Goal: Information Seeking & Learning: Learn about a topic

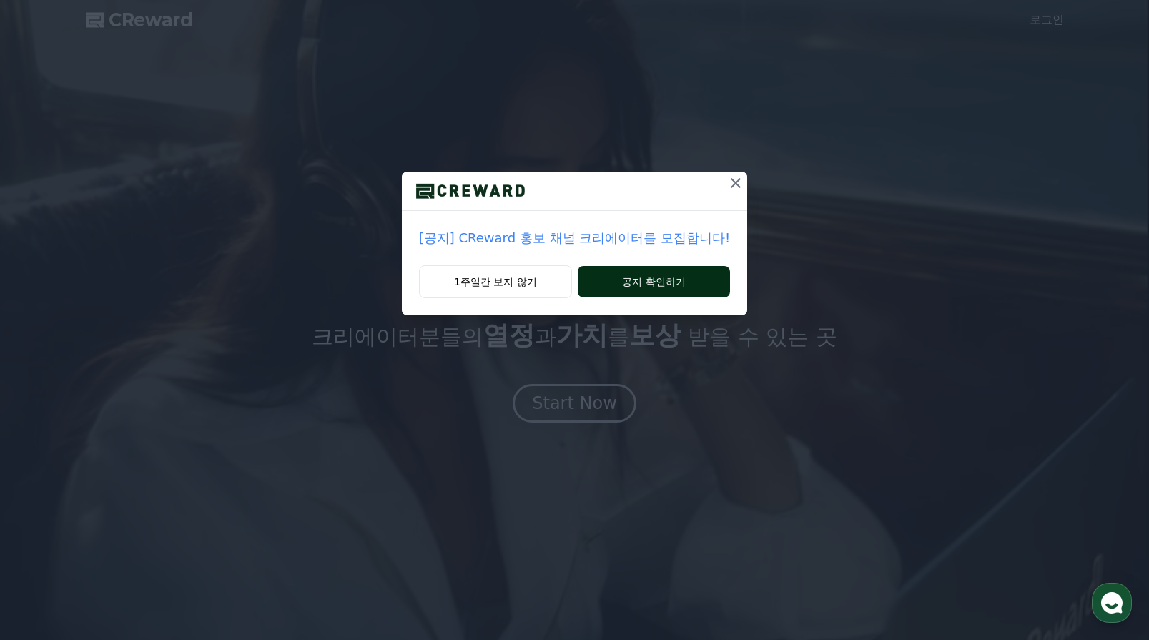
click at [659, 278] on button "공지 확인하기" at bounding box center [654, 281] width 152 height 31
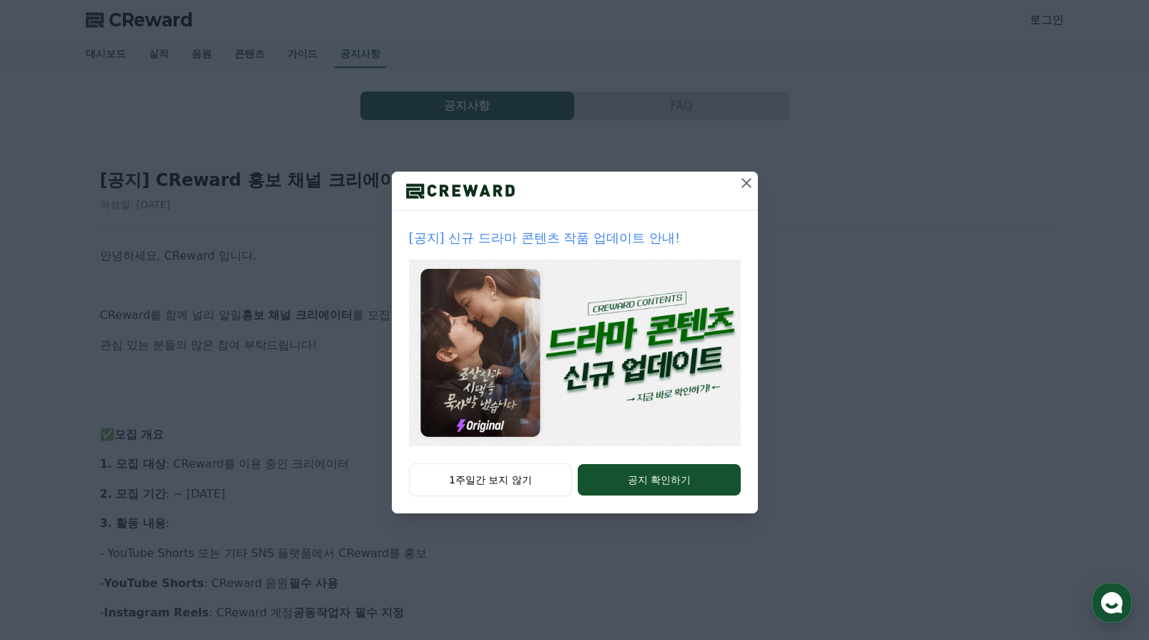
click at [745, 191] on button at bounding box center [746, 183] width 23 height 23
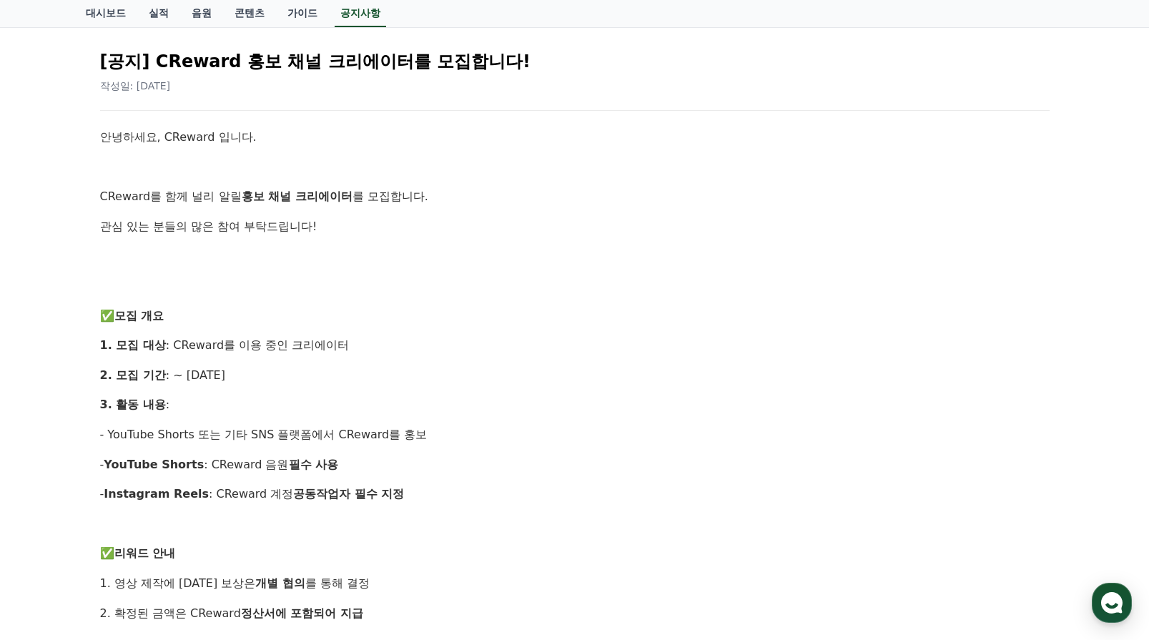
scroll to position [143, 0]
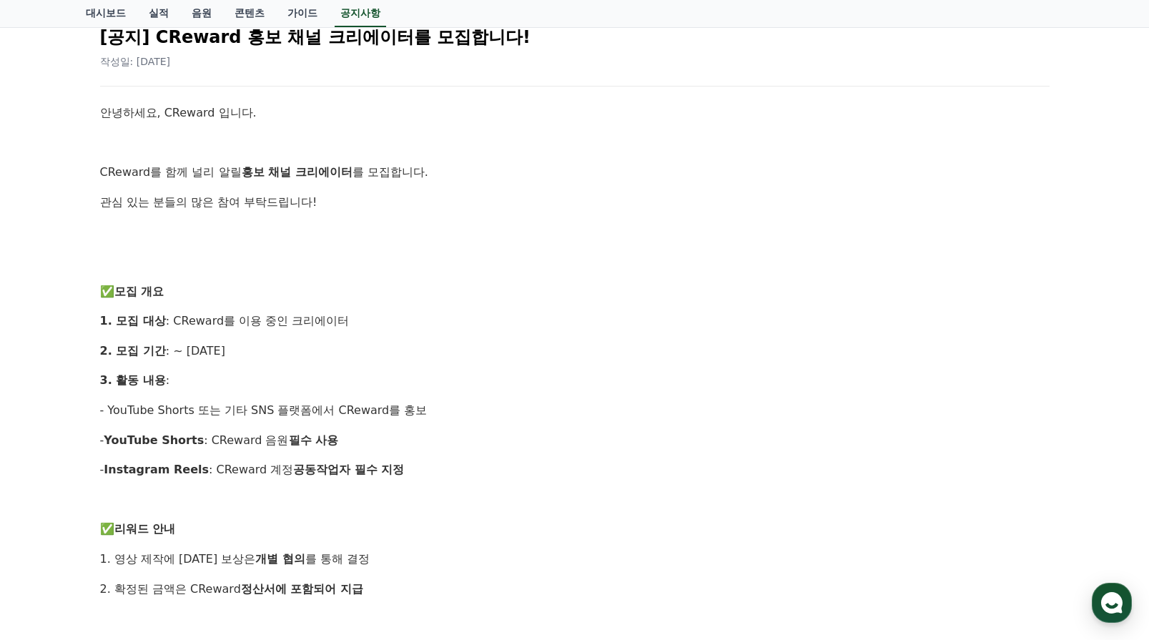
click at [529, 582] on p "2. 확정된 금액은 CReward 정산서에 포함되어 지급" at bounding box center [575, 589] width 950 height 19
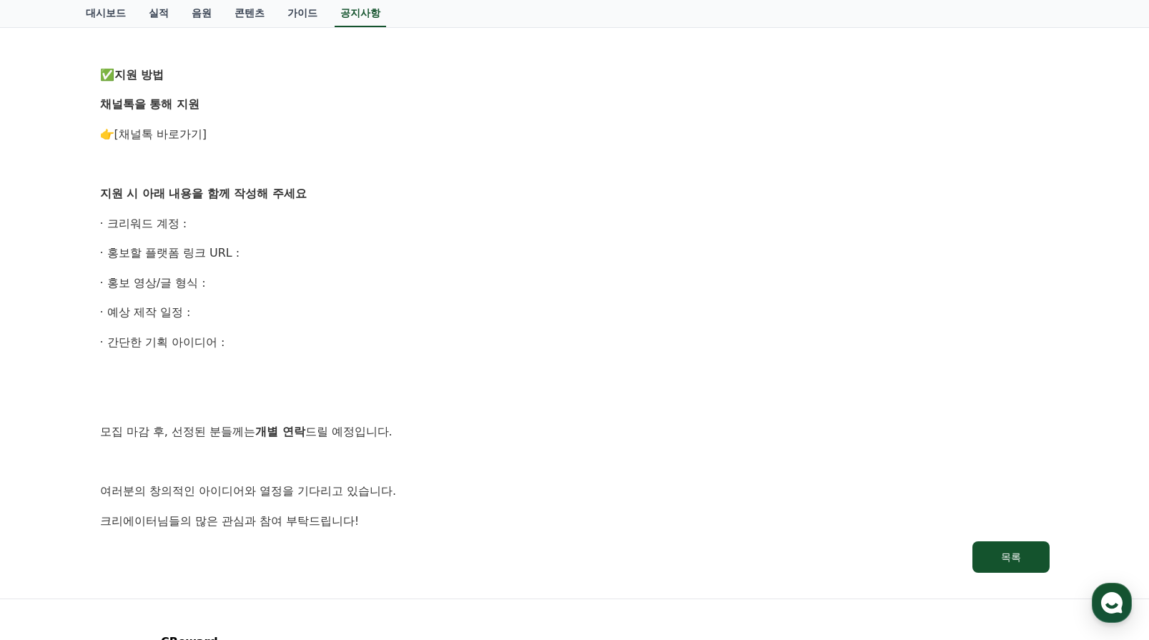
scroll to position [853, 0]
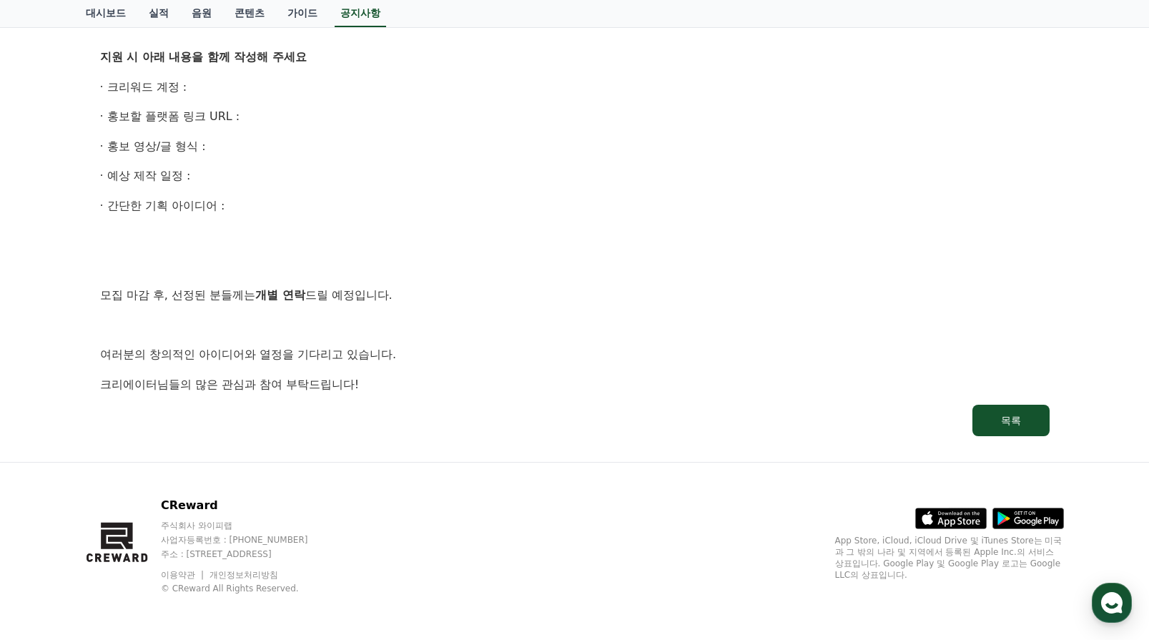
drag, startPoint x: 549, startPoint y: 567, endPoint x: 551, endPoint y: 557, distance: 10.1
click at [549, 567] on div "CReward 주식회사 와이피랩 사업자등록번호 : 655-81-03655 주소 : 경기도 김포시 양촌읍 양곡로 495, 3층 305-비이16호…" at bounding box center [574, 551] width 1001 height 177
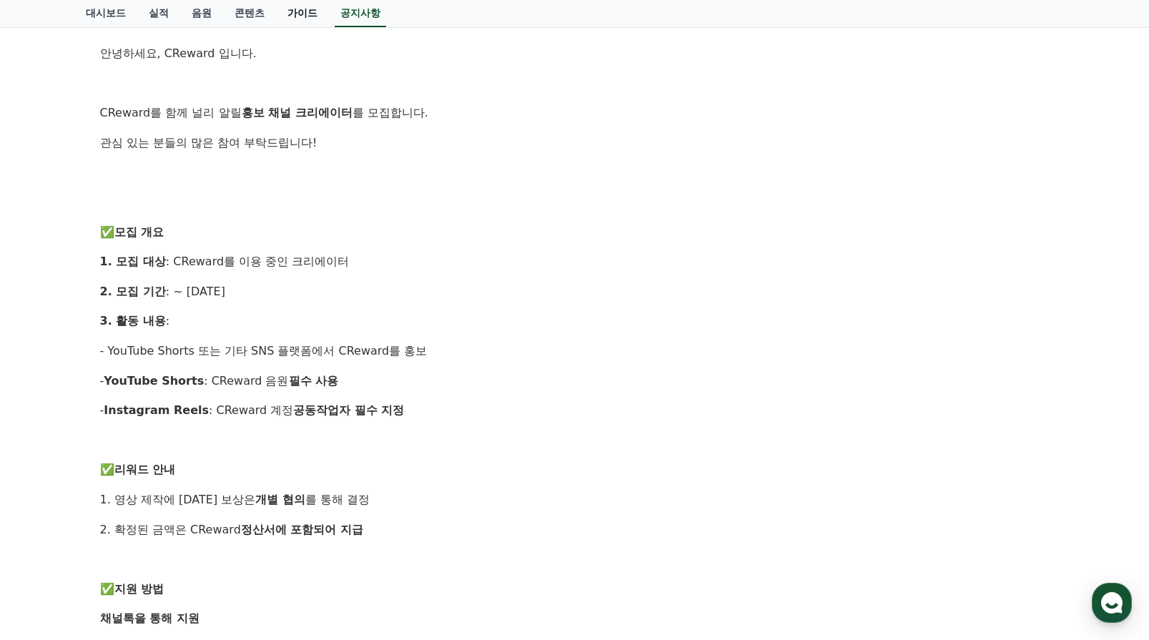
scroll to position [0, 0]
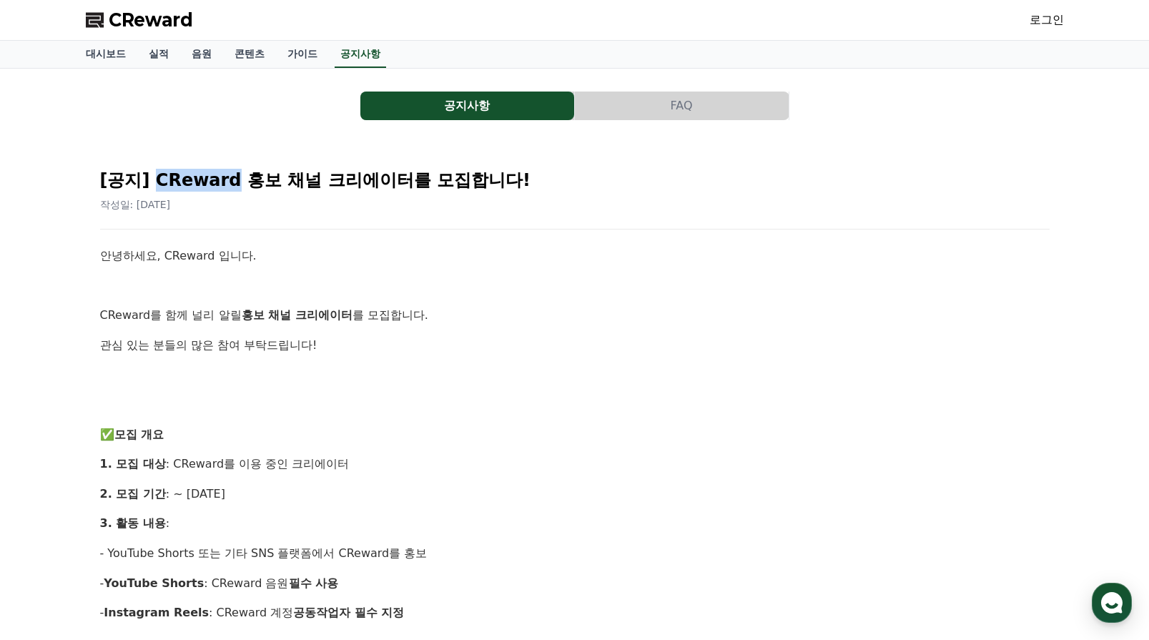
drag, startPoint x: 225, startPoint y: 180, endPoint x: 153, endPoint y: 179, distance: 71.5
click at [153, 179] on h2 "[공지] CReward 홍보 채널 크리에이터를 모집합니다!" at bounding box center [575, 180] width 950 height 23
copy h2 "CReward"
click at [659, 94] on button "FAQ" at bounding box center [682, 106] width 214 height 29
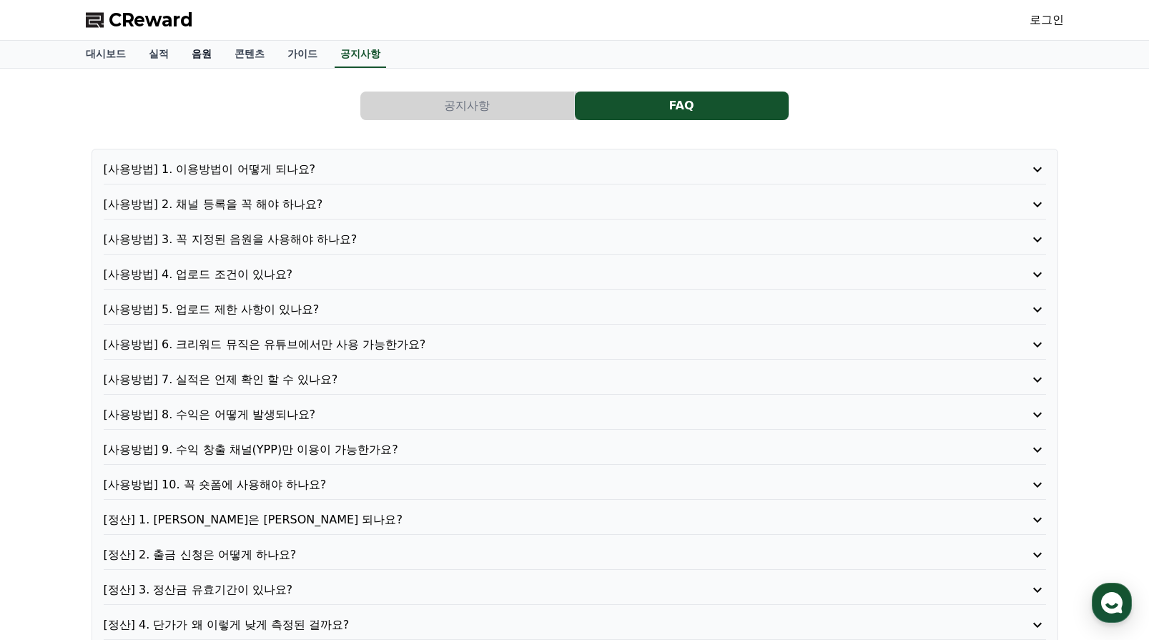
click at [202, 54] on link "음원" at bounding box center [201, 54] width 43 height 27
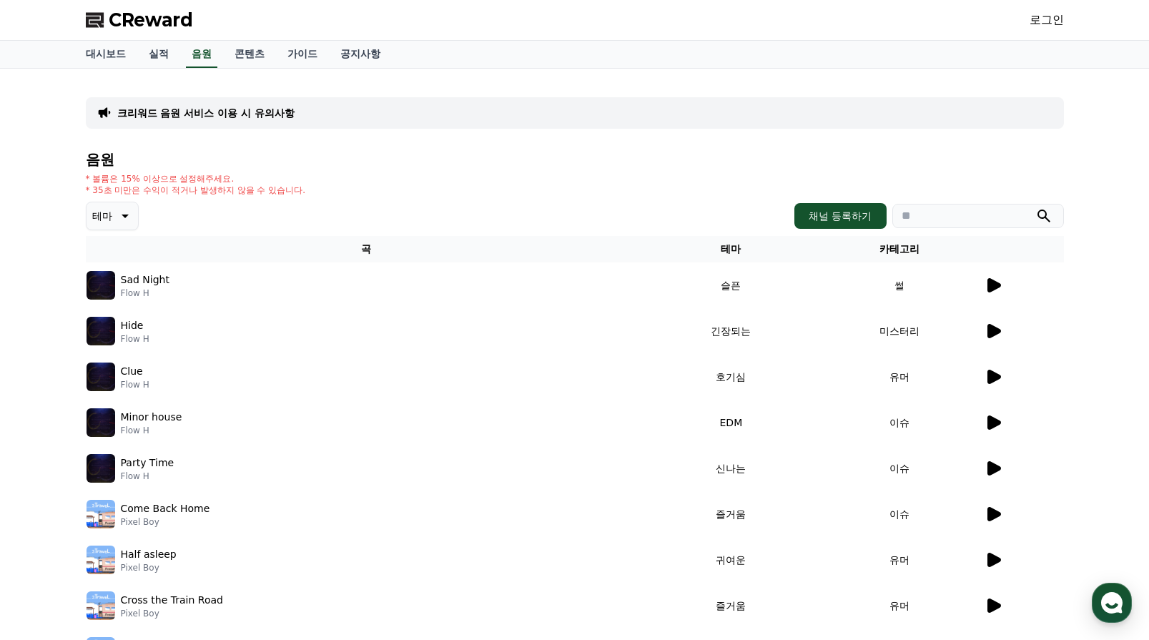
click at [996, 285] on icon at bounding box center [995, 285] width 14 height 14
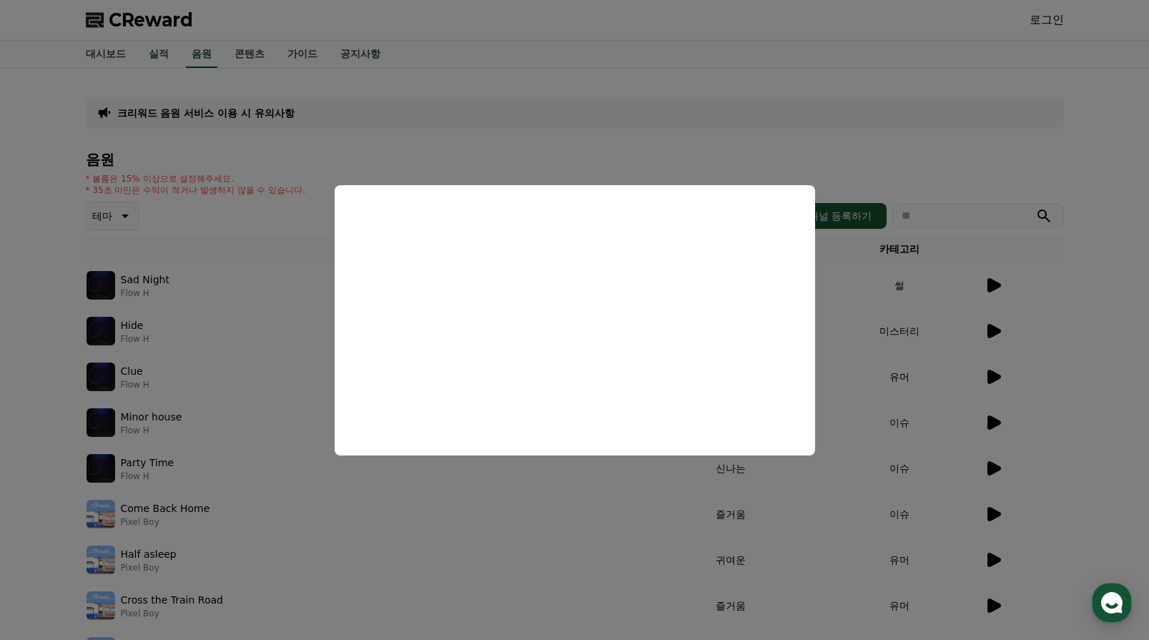
click at [902, 355] on button "close modal" at bounding box center [574, 320] width 1149 height 640
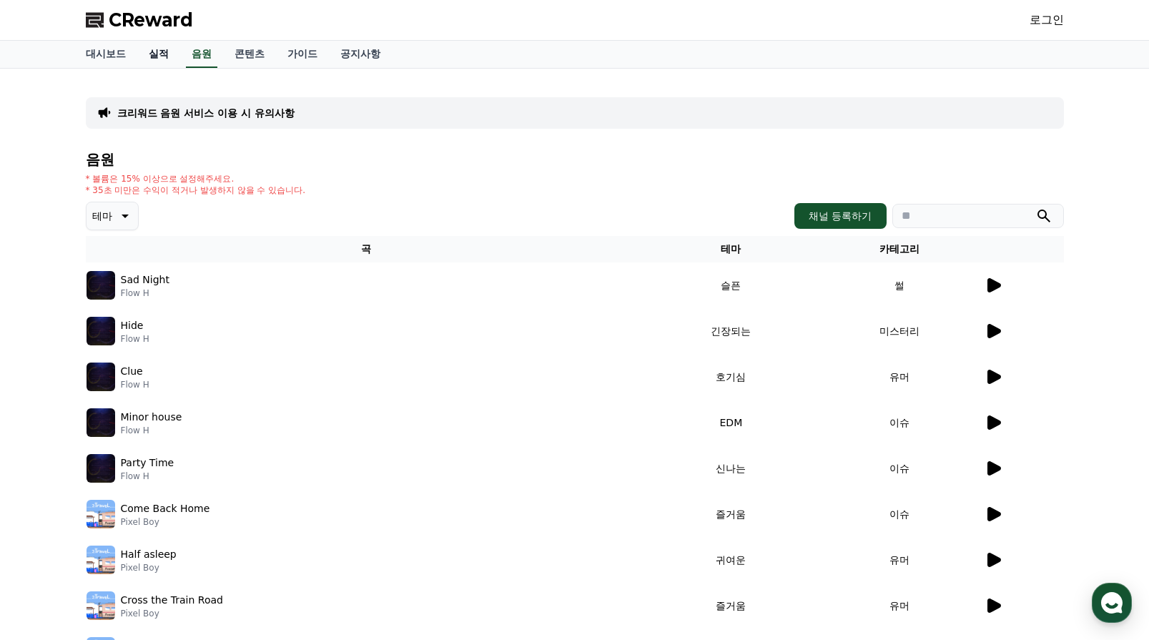
click at [147, 54] on link "실적" at bounding box center [158, 54] width 43 height 27
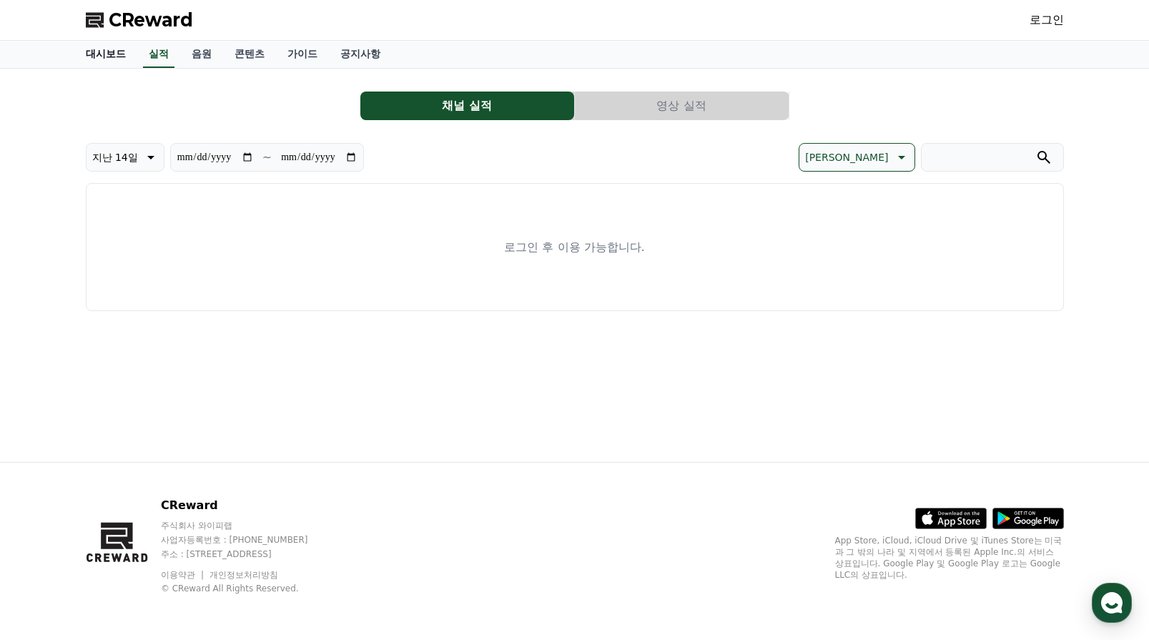
click at [121, 63] on link "대시보드" at bounding box center [105, 54] width 63 height 27
